Goal: Find specific page/section: Find specific page/section

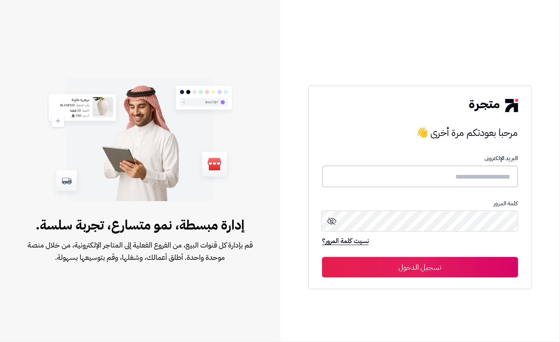
drag, startPoint x: 426, startPoint y: 180, endPoint x: 394, endPoint y: 193, distance: 33.8
click at [427, 179] on input "text" at bounding box center [420, 176] width 196 height 22
type input "****"
click at [468, 269] on button "تسجيل الدخول" at bounding box center [420, 266] width 196 height 21
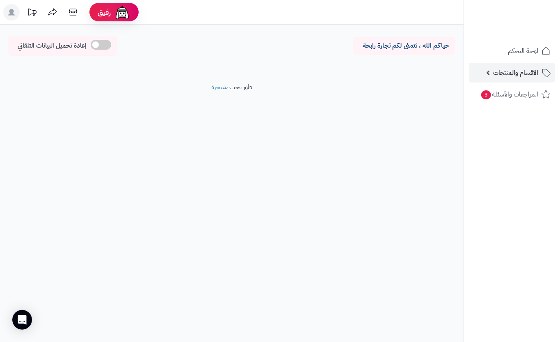
click at [509, 76] on span "الأقسام والمنتجات" at bounding box center [515, 72] width 45 height 11
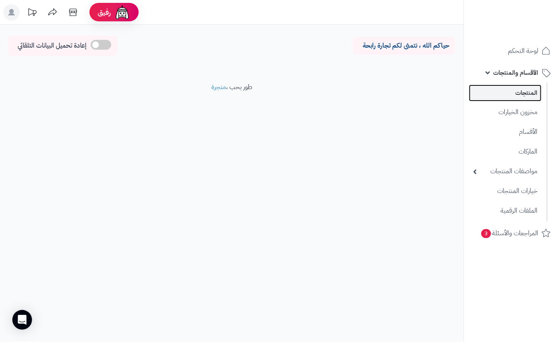
click at [505, 92] on link "المنتجات" at bounding box center [505, 93] width 73 height 17
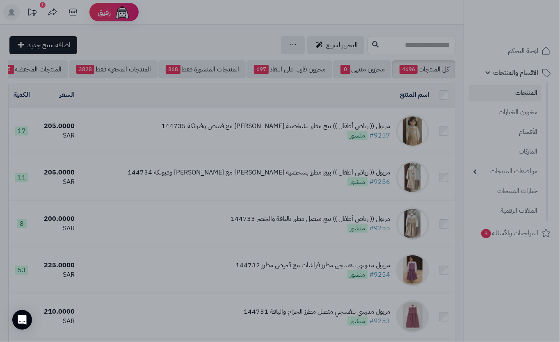
click at [434, 215] on div at bounding box center [280, 171] width 560 height 342
